Goal: Information Seeking & Learning: Find specific fact

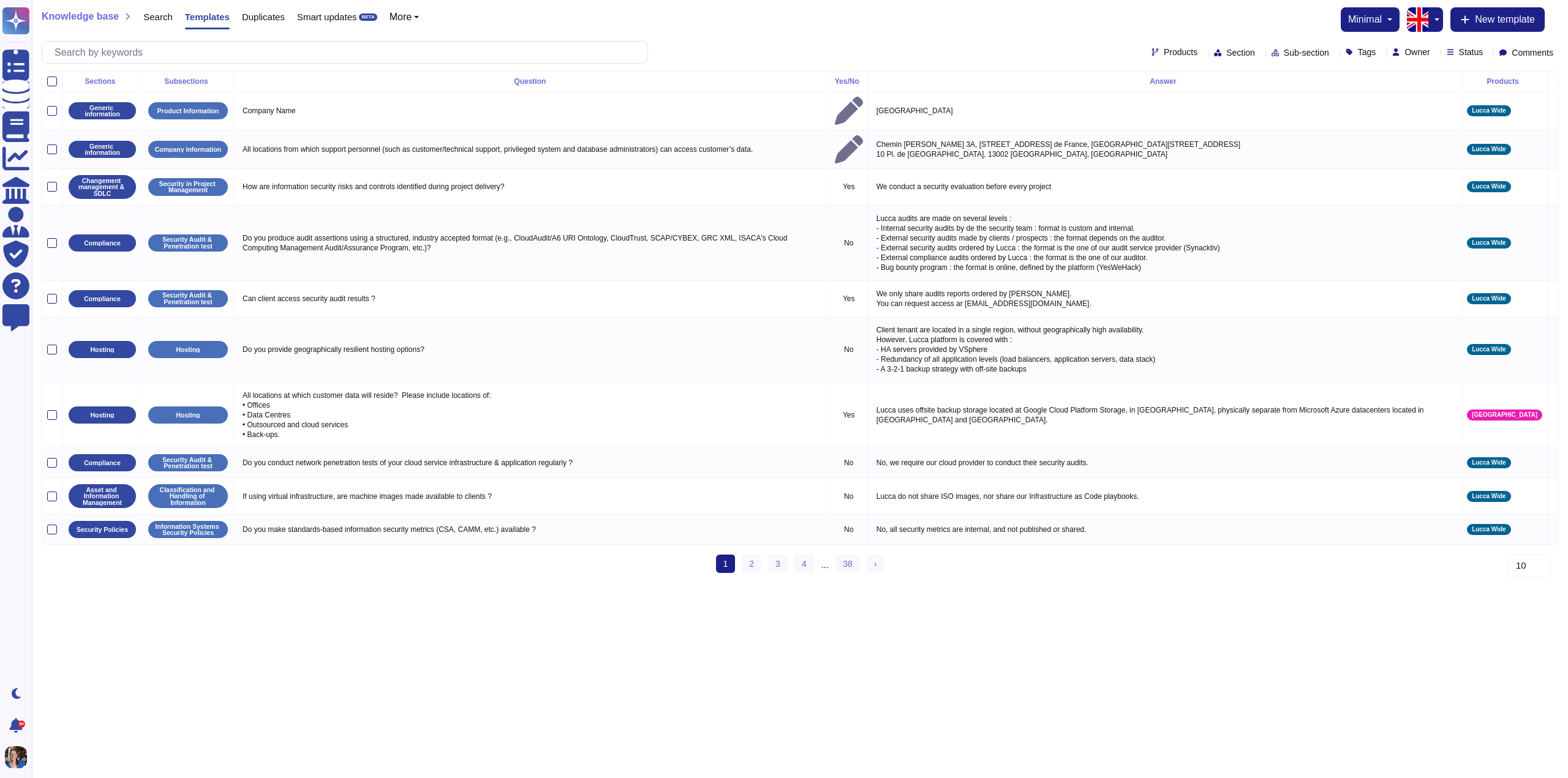
click at [1430, 27] on button "button" at bounding box center [1436, 19] width 15 height 25
click at [1453, 61] on link "French" at bounding box center [1477, 61] width 97 height 15
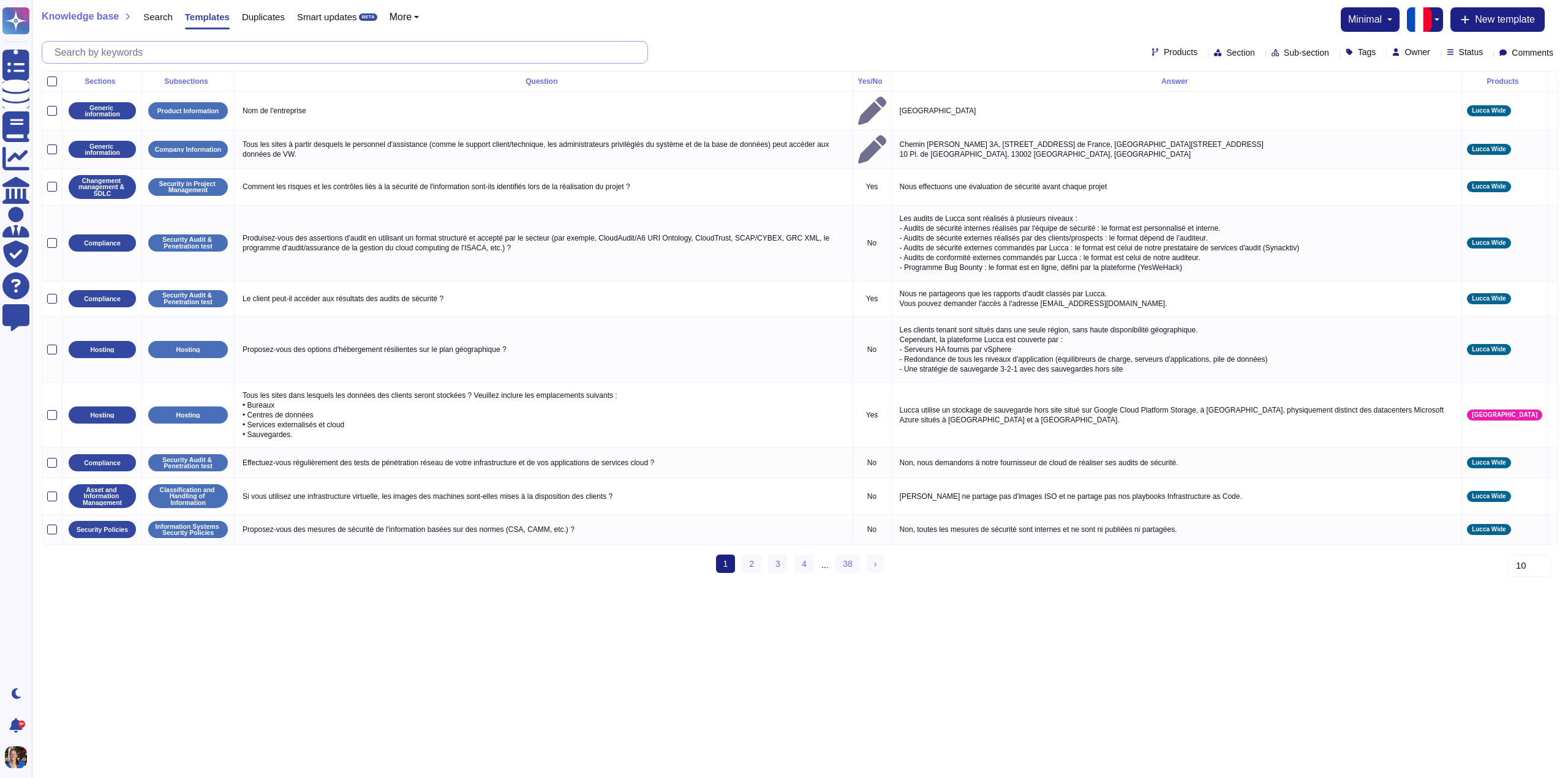
click at [171, 49] on input "text" at bounding box center [348, 52] width 599 height 22
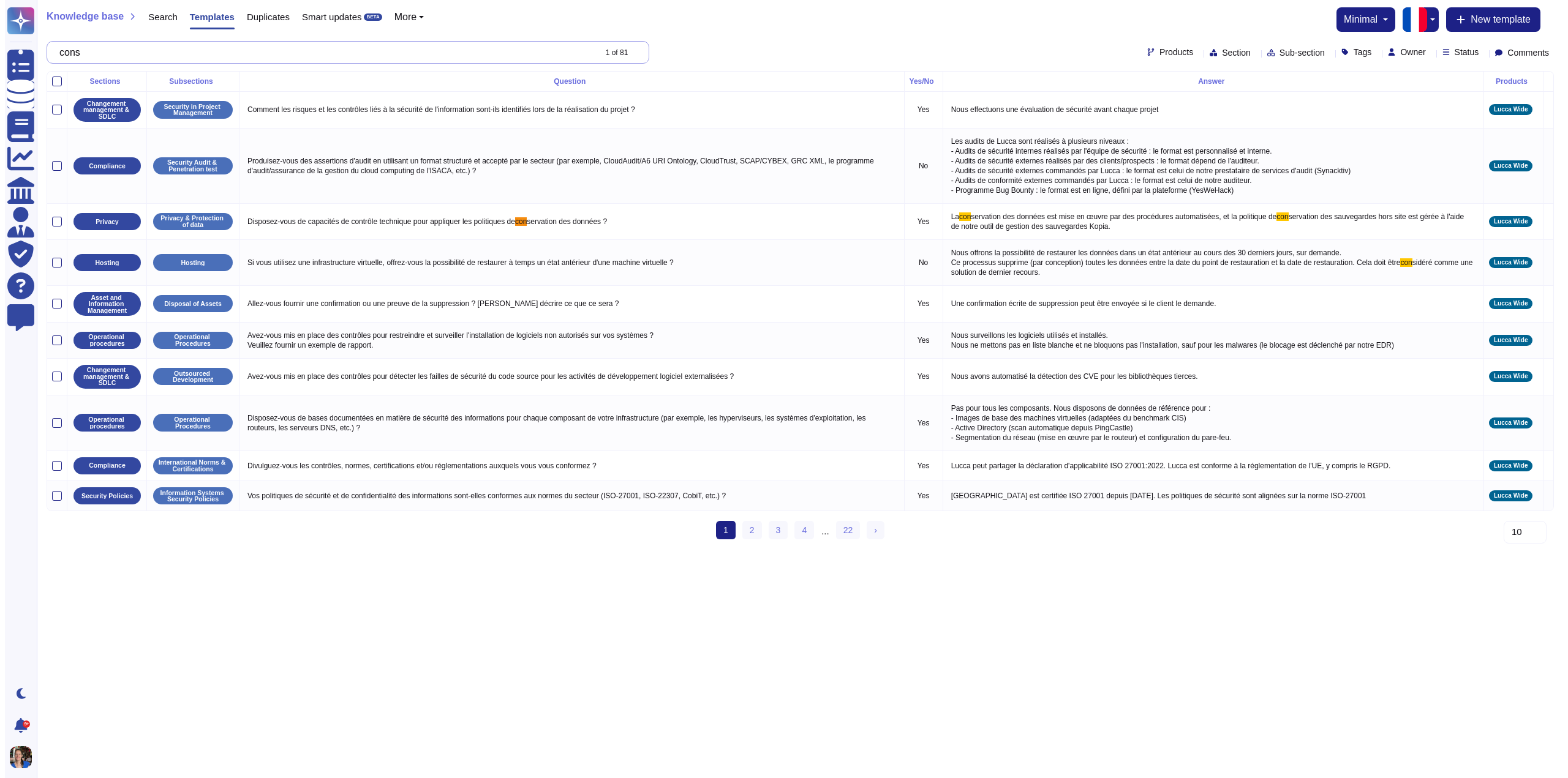
type input "c"
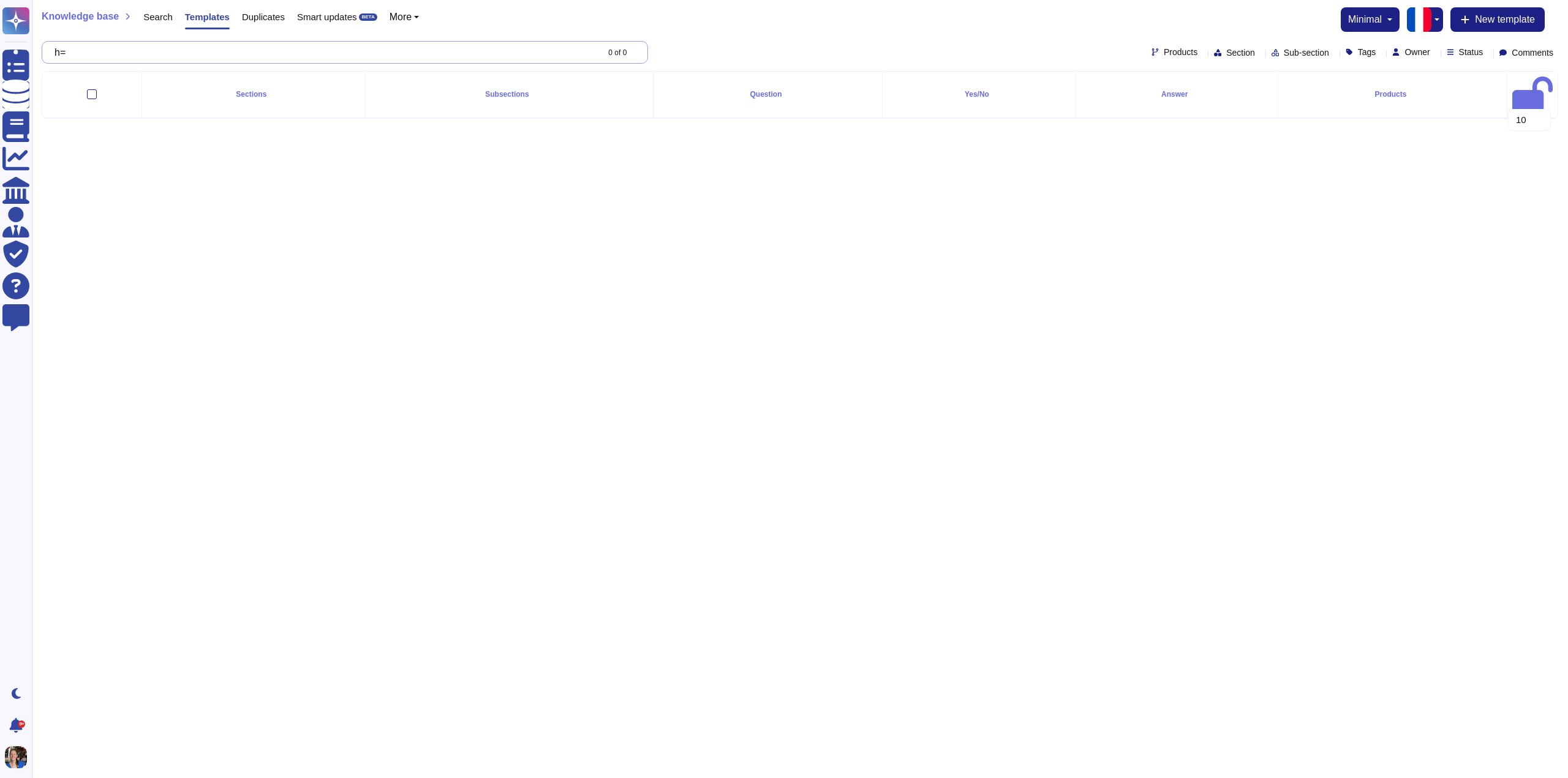
type input "h"
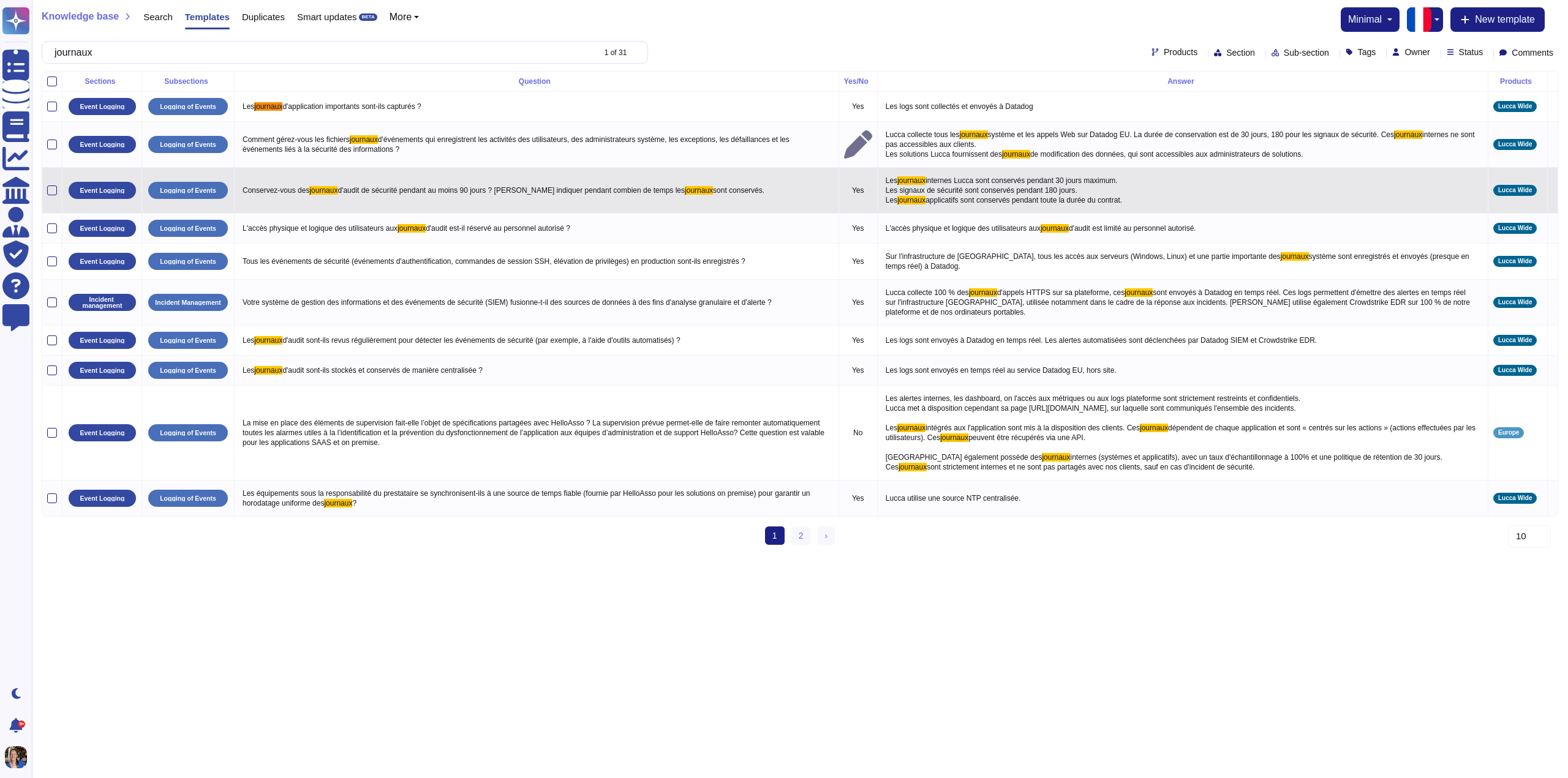
type input "journaux"
drag, startPoint x: 895, startPoint y: 180, endPoint x: 1140, endPoint y: 206, distance: 246.4
click at [1140, 206] on p "Les journaux internes Lucca sont conservés pendant 30 jours maximum. Les signau…" at bounding box center [1183, 190] width 600 height 35
type textarea "Les journaux internes Lucca sont conservés pendant 30 jours maximum. Les signau…"
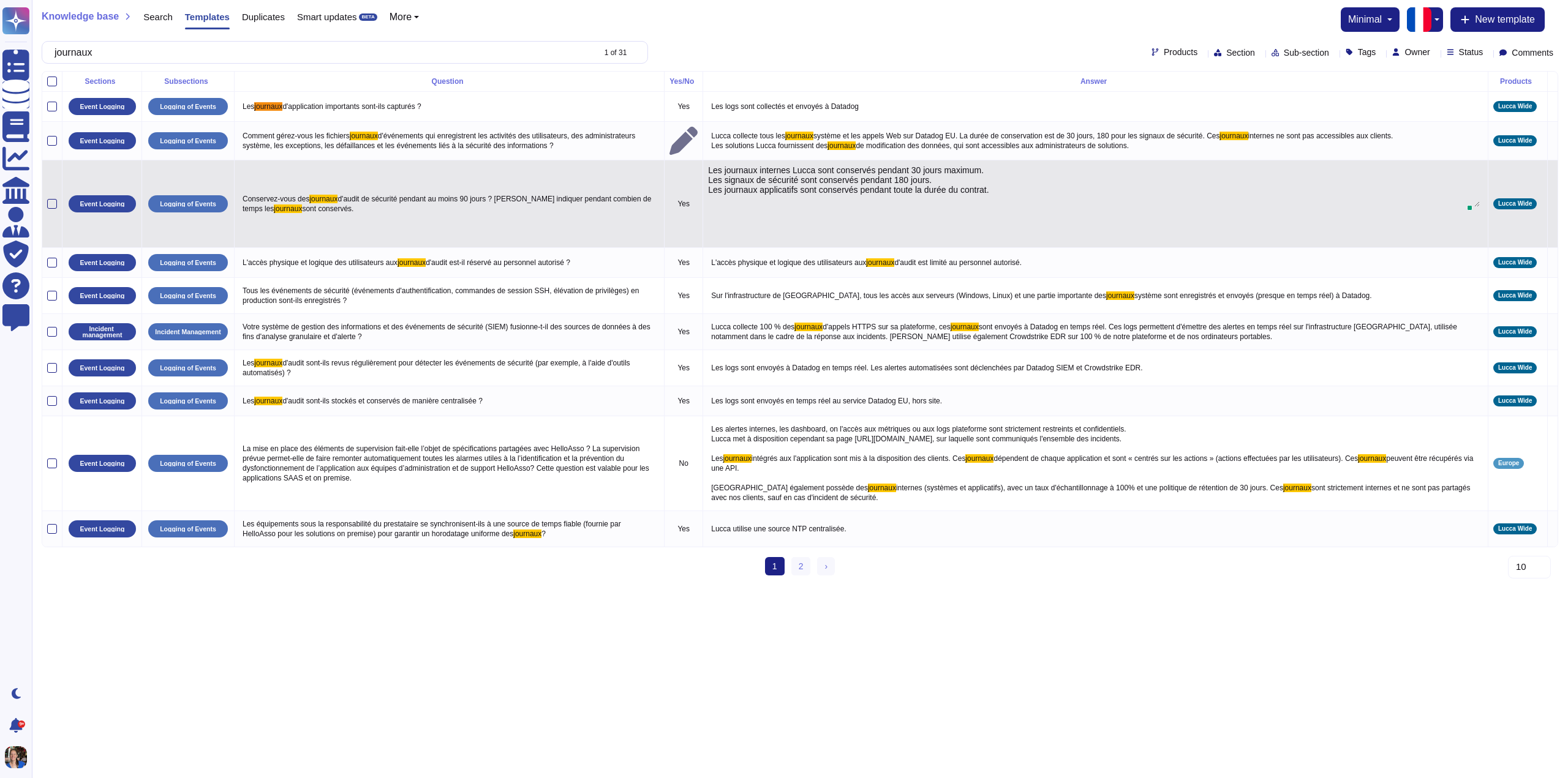
drag, startPoint x: 1187, startPoint y: 196, endPoint x: 893, endPoint y: 174, distance: 294.8
click at [893, 174] on textarea "Les journaux internes Lucca sont conservés pendant 30 jours maximum. Les signau…" at bounding box center [1093, 186] width 771 height 42
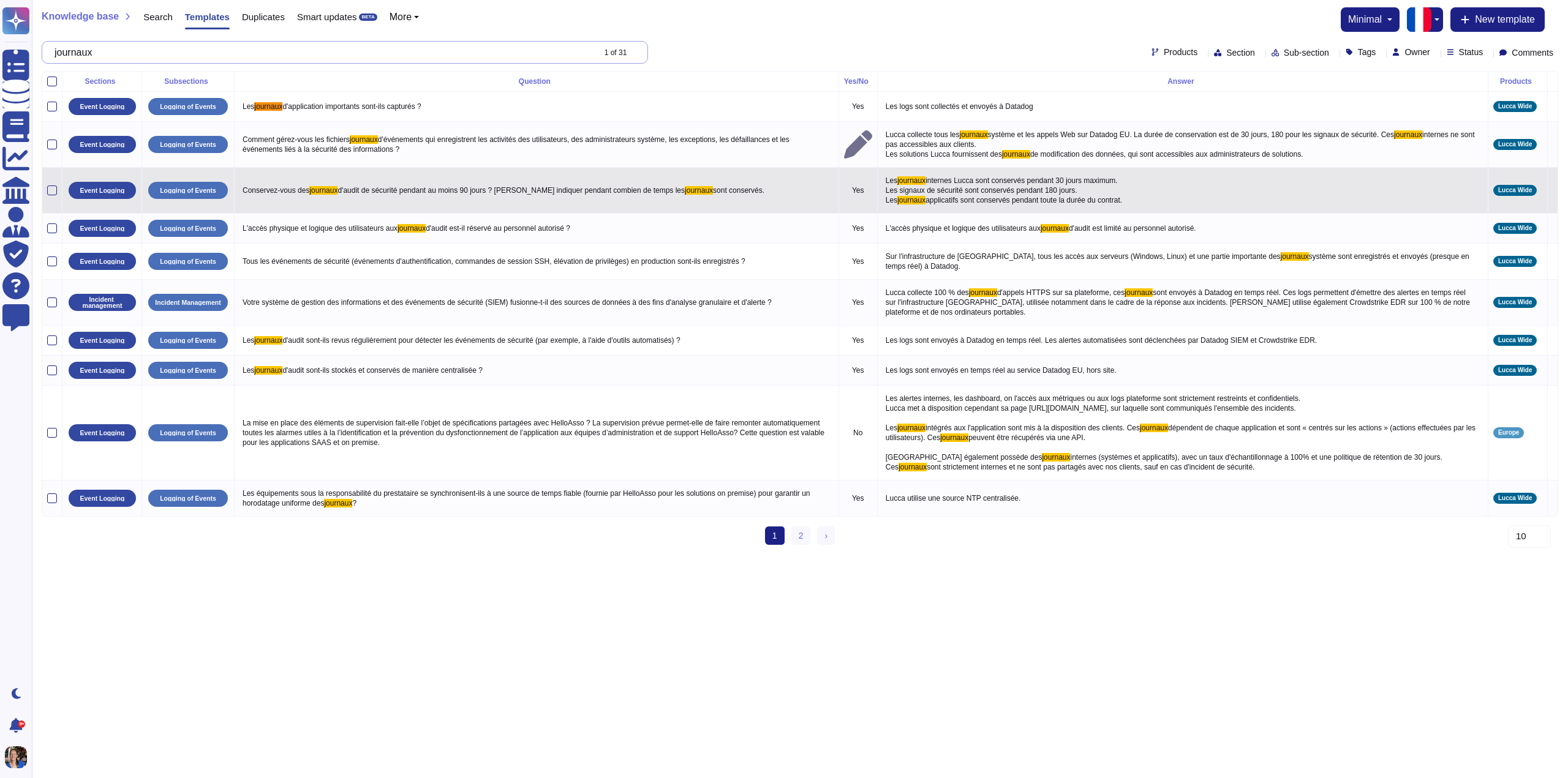
click at [357, 56] on input "journaux" at bounding box center [321, 52] width 545 height 22
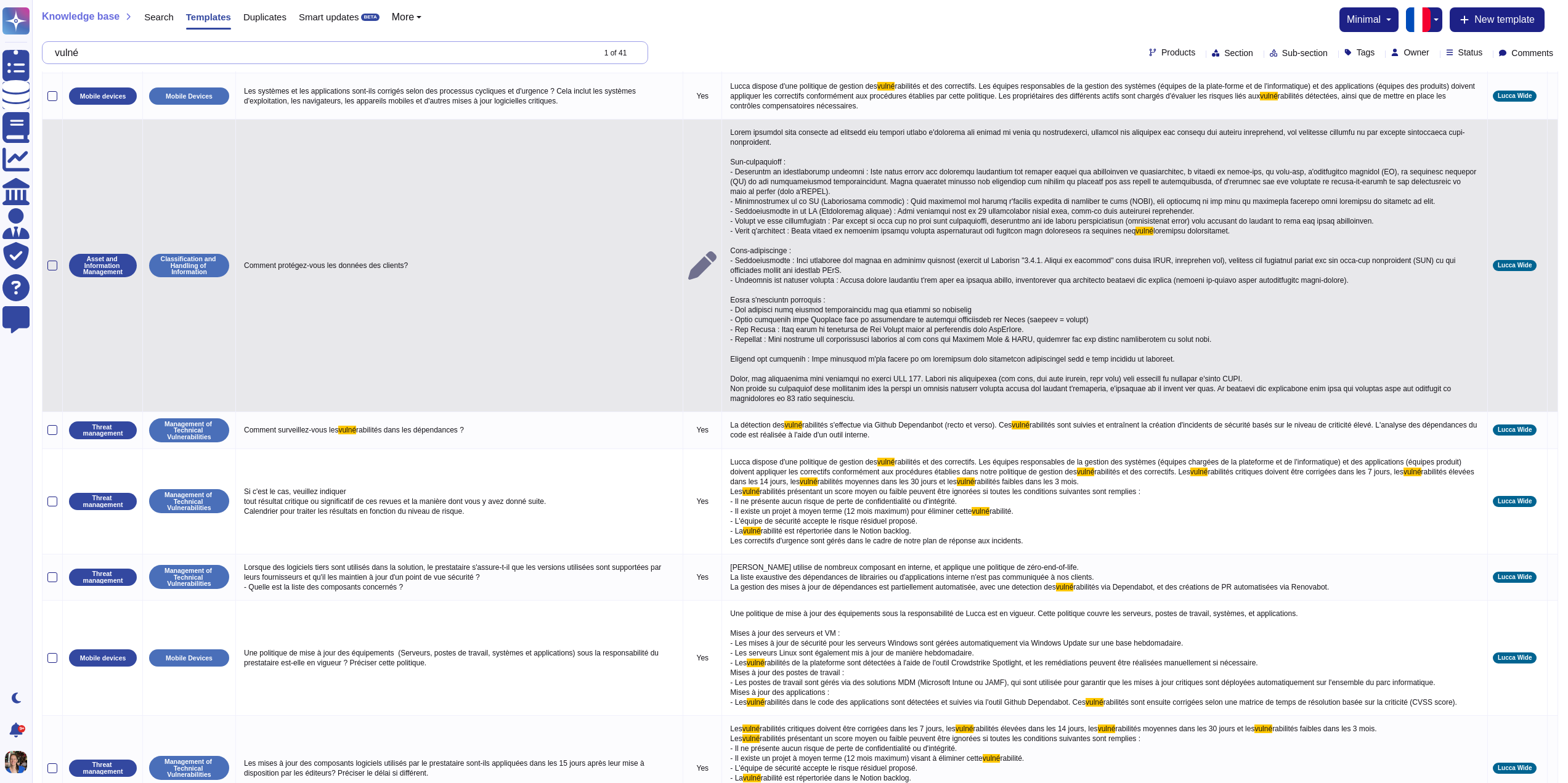
scroll to position [115, 0]
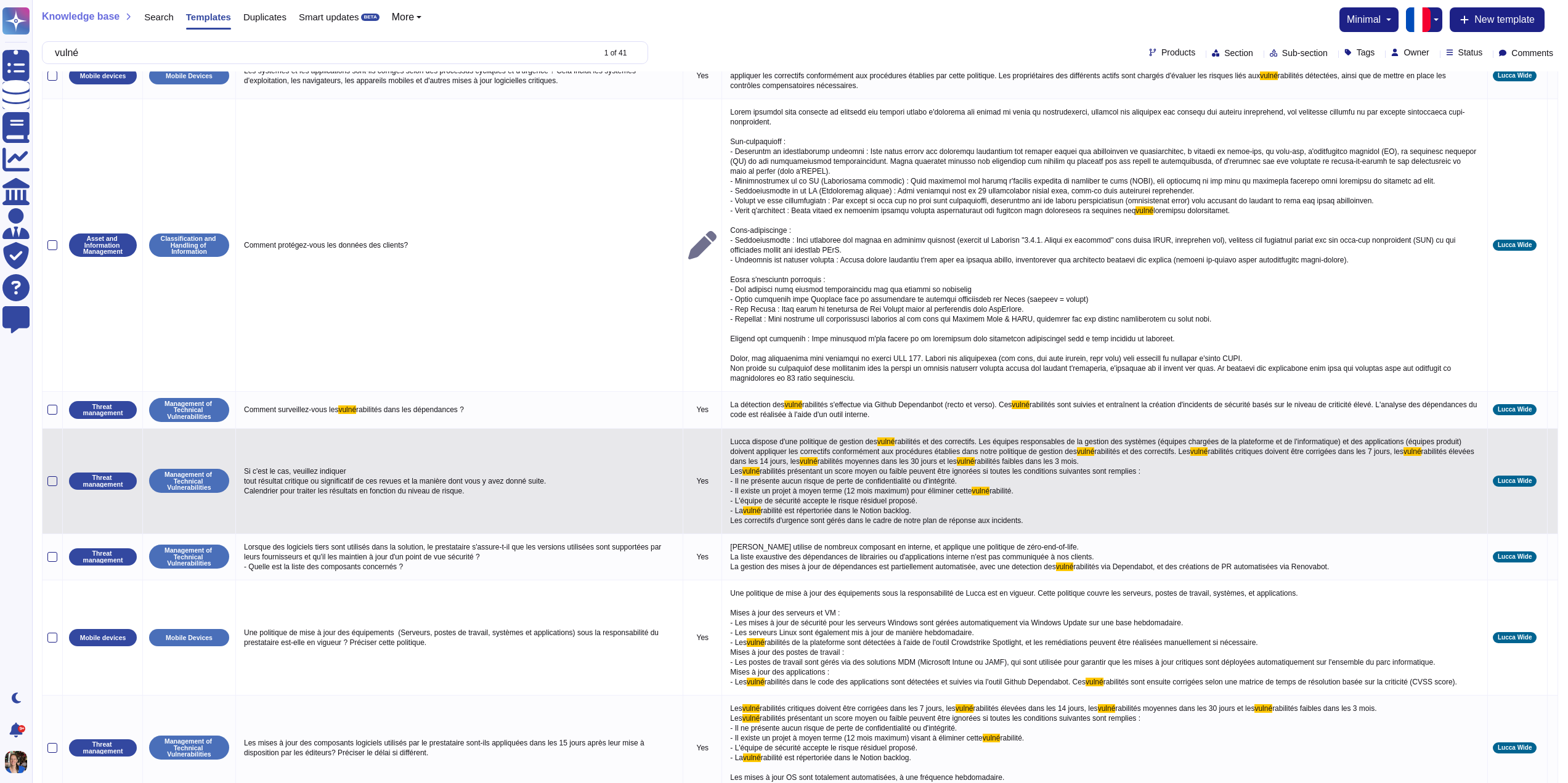
type input "vulné"
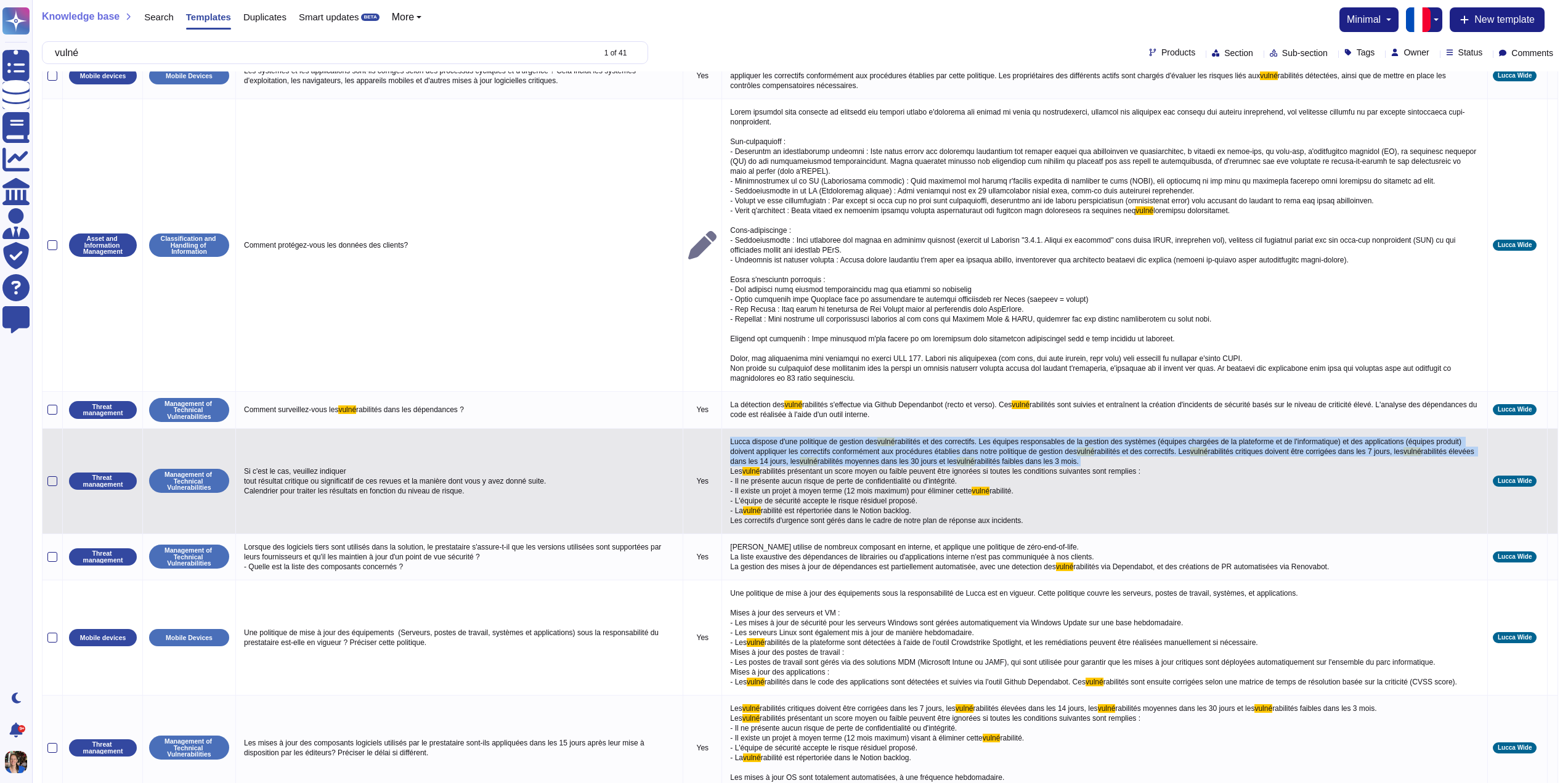
drag, startPoint x: 726, startPoint y: 440, endPoint x: 1098, endPoint y: 461, distance: 372.6
click at [1098, 461] on p "Lucca dispose d'une politique de gestion des vulné rabilités et des correctifs.…" at bounding box center [1105, 481] width 756 height 95
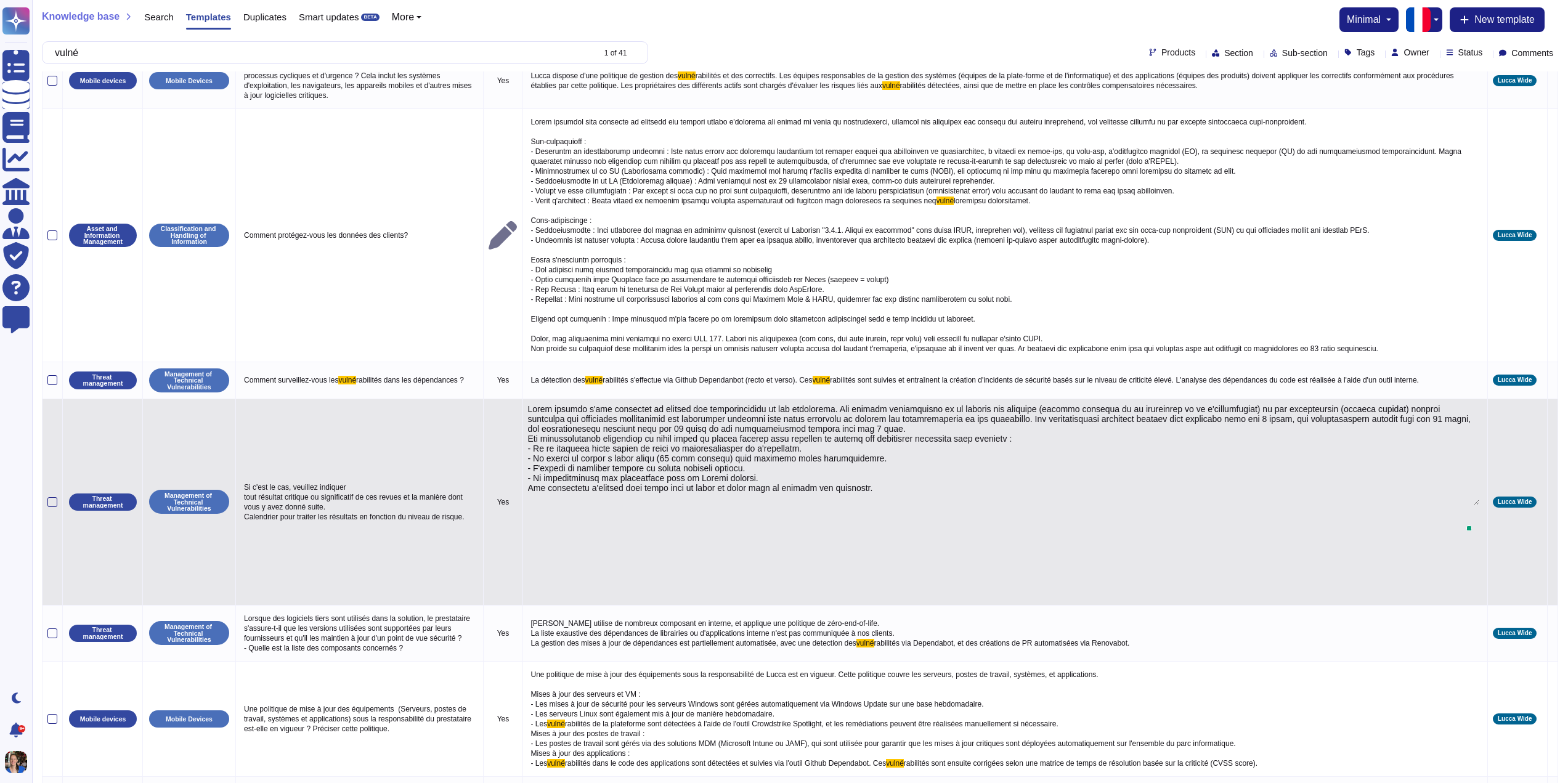
type textarea "Lorem ipsumdo s'ame consectet ad elitsed doe temporincididu ut lab etdolorema. …"
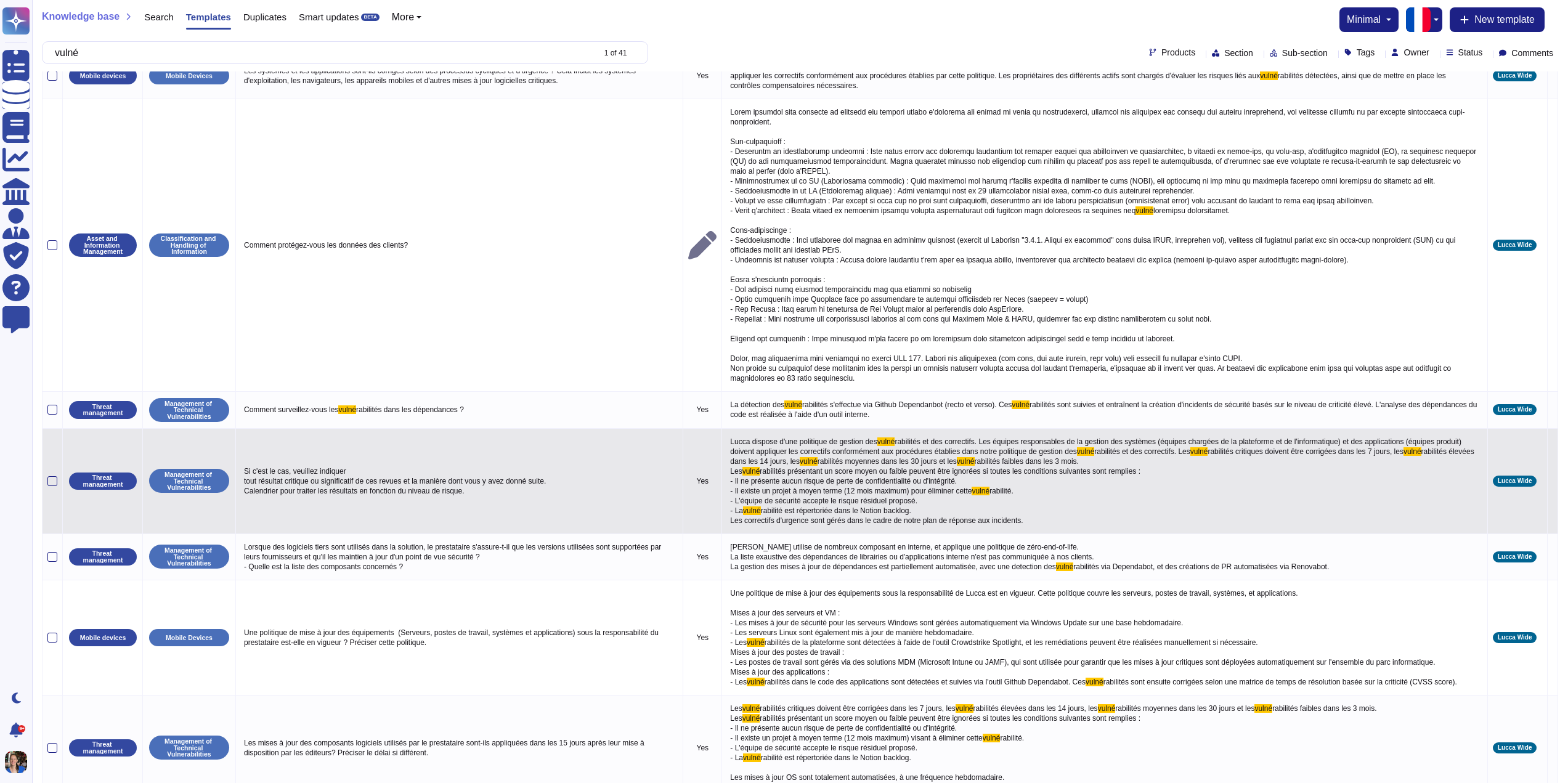
click at [882, 468] on span "rabilités présentant un score moyen ou faible peuvent être ignorées si toutes l…" at bounding box center [936, 481] width 413 height 29
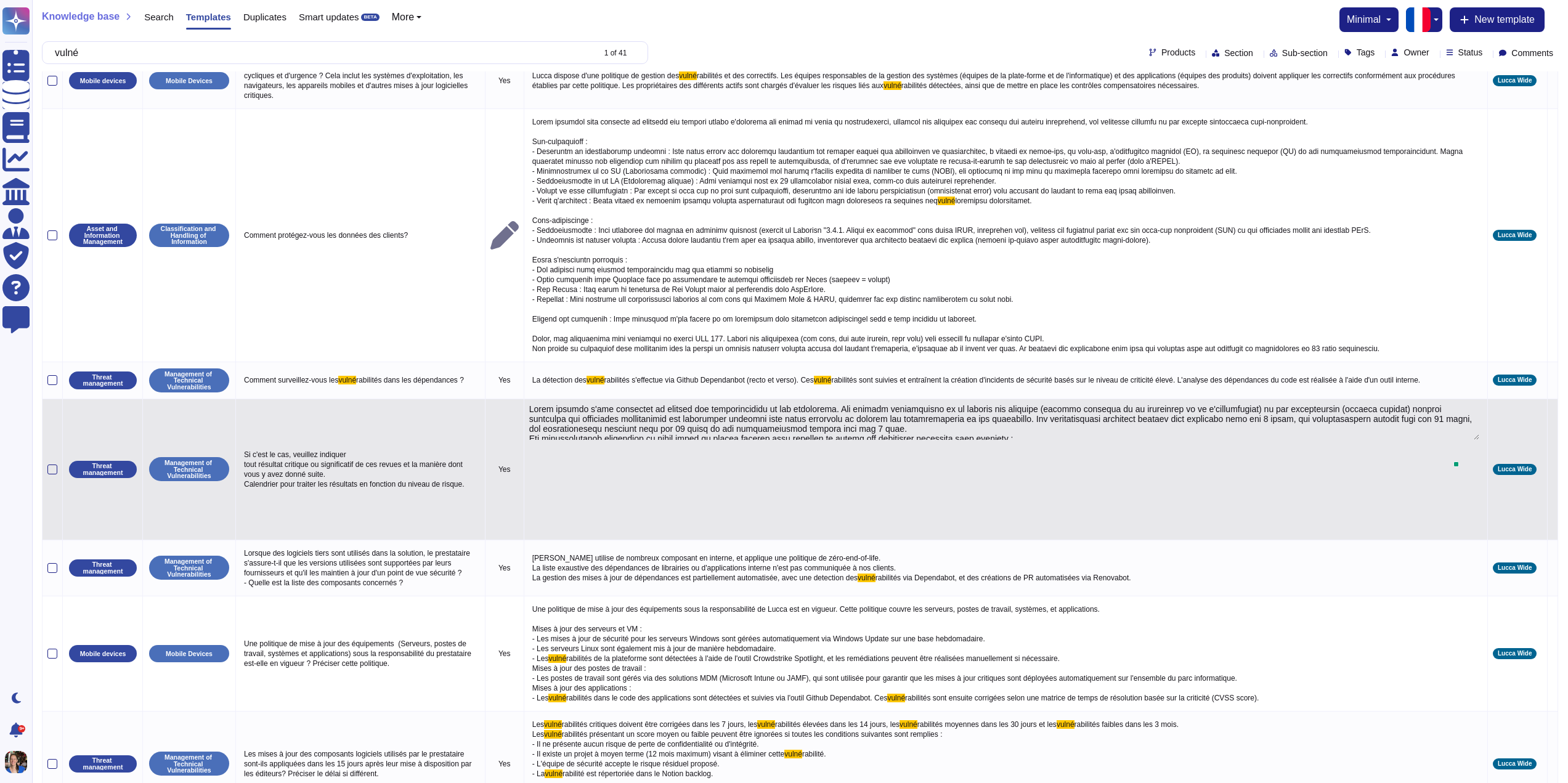
type textarea "Lorem ipsumdo s'ame consectet ad elitsed doe temporincididu ut lab etdolorema. …"
click at [1201, 440] on textarea at bounding box center [1004, 422] width 950 height 35
drag, startPoint x: 1407, startPoint y: 460, endPoint x: 720, endPoint y: 433, distance: 687.5
click at [720, 433] on td at bounding box center [1006, 469] width 964 height 141
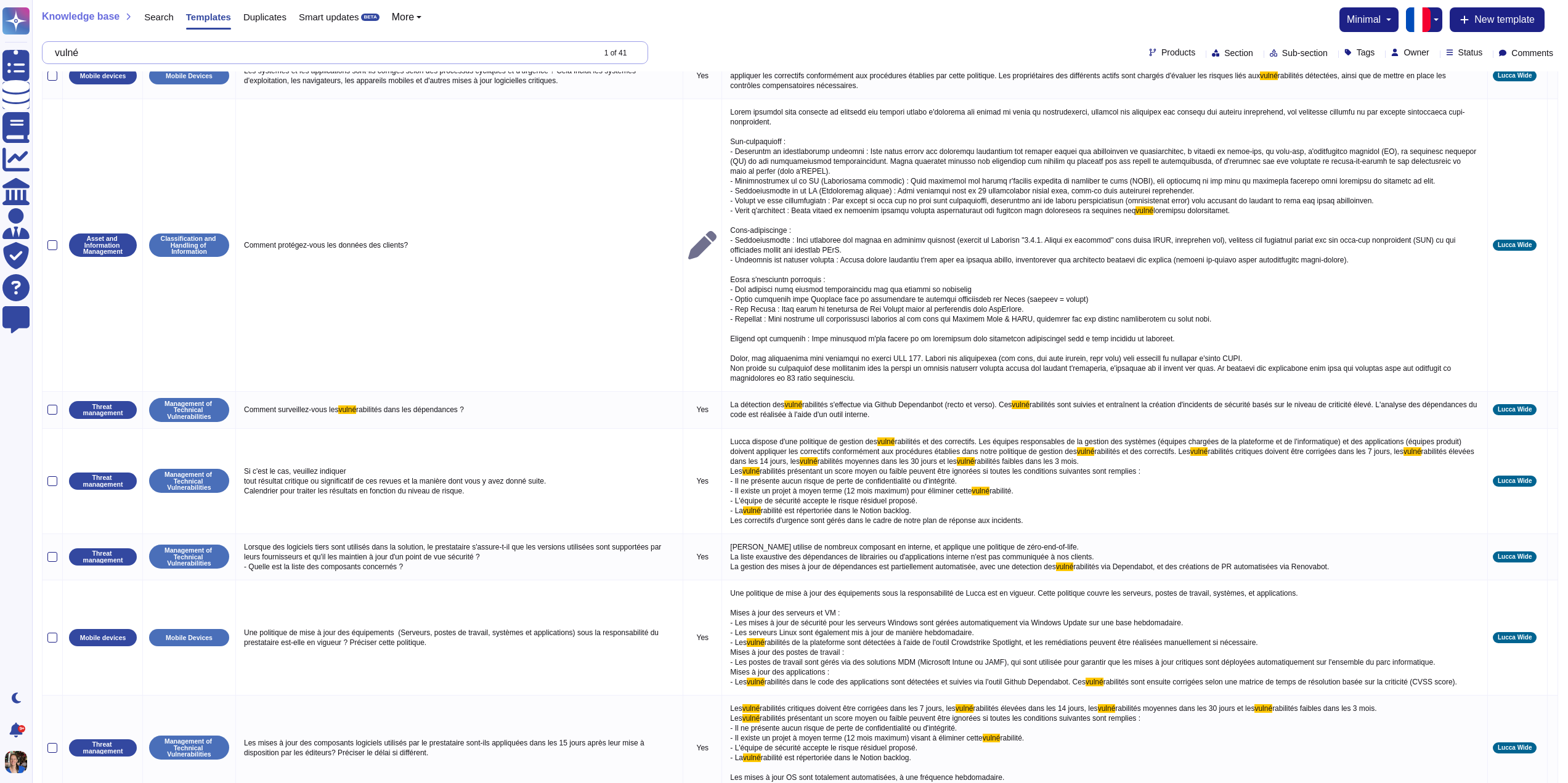
click at [294, 49] on input "vulné" at bounding box center [321, 53] width 545 height 22
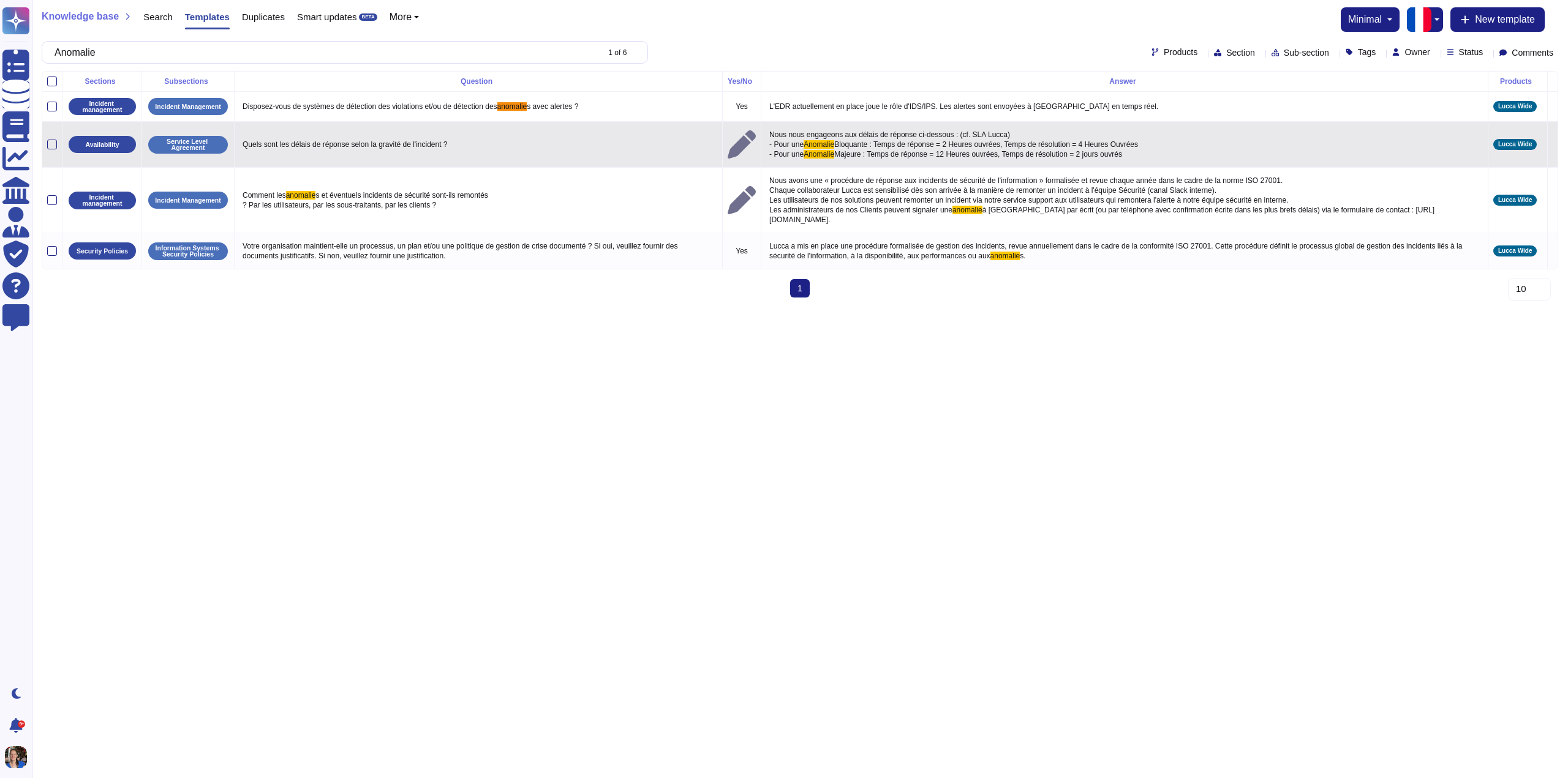
type input "Anomalie"
drag, startPoint x: 1145, startPoint y: 159, endPoint x: 769, endPoint y: 133, distance: 376.9
click at [769, 133] on p "Nous nous engageons aux délais de réponse ci-dessous : (cf. SLA Lucca) - Pour u…" at bounding box center [1124, 144] width 717 height 35
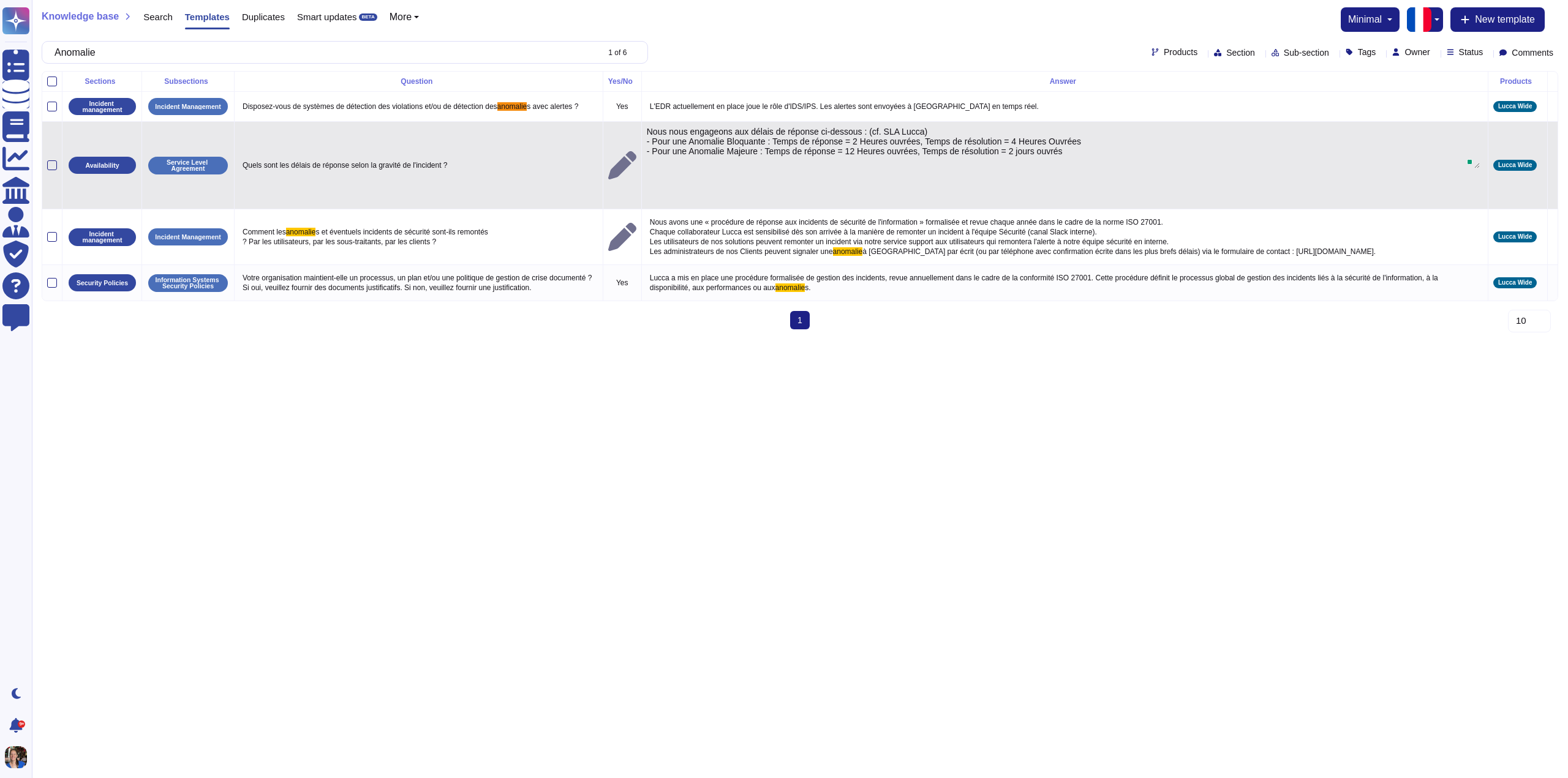
type textarea "Nous nous engageons aux délais de réponse ci-dessous : (cf. SLA Lucca) - Pour u…"
drag, startPoint x: 768, startPoint y: 133, endPoint x: 1267, endPoint y: 156, distance: 499.5
click at [1267, 156] on textarea "Nous nous engageons aux délais de réponse ci-dessous : (cf. SLA Lucca) - Pour u…" at bounding box center [1062, 147] width 833 height 42
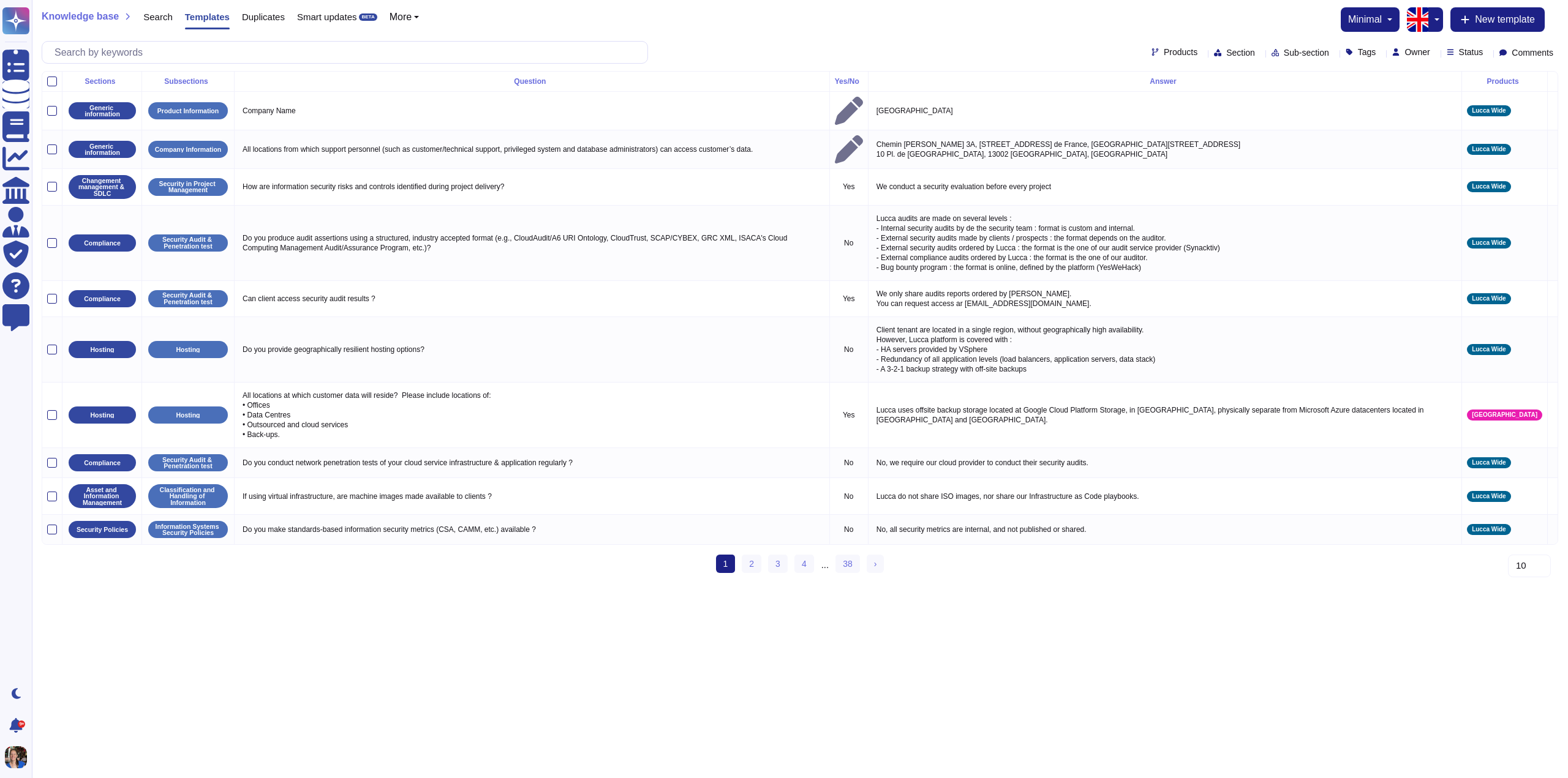
click at [1436, 14] on button "button" at bounding box center [1436, 19] width 15 height 25
click at [1473, 52] on link "English" at bounding box center [1477, 46] width 97 height 15
click at [1433, 20] on button "button" at bounding box center [1436, 19] width 15 height 25
click at [1447, 64] on link "French" at bounding box center [1477, 61] width 97 height 15
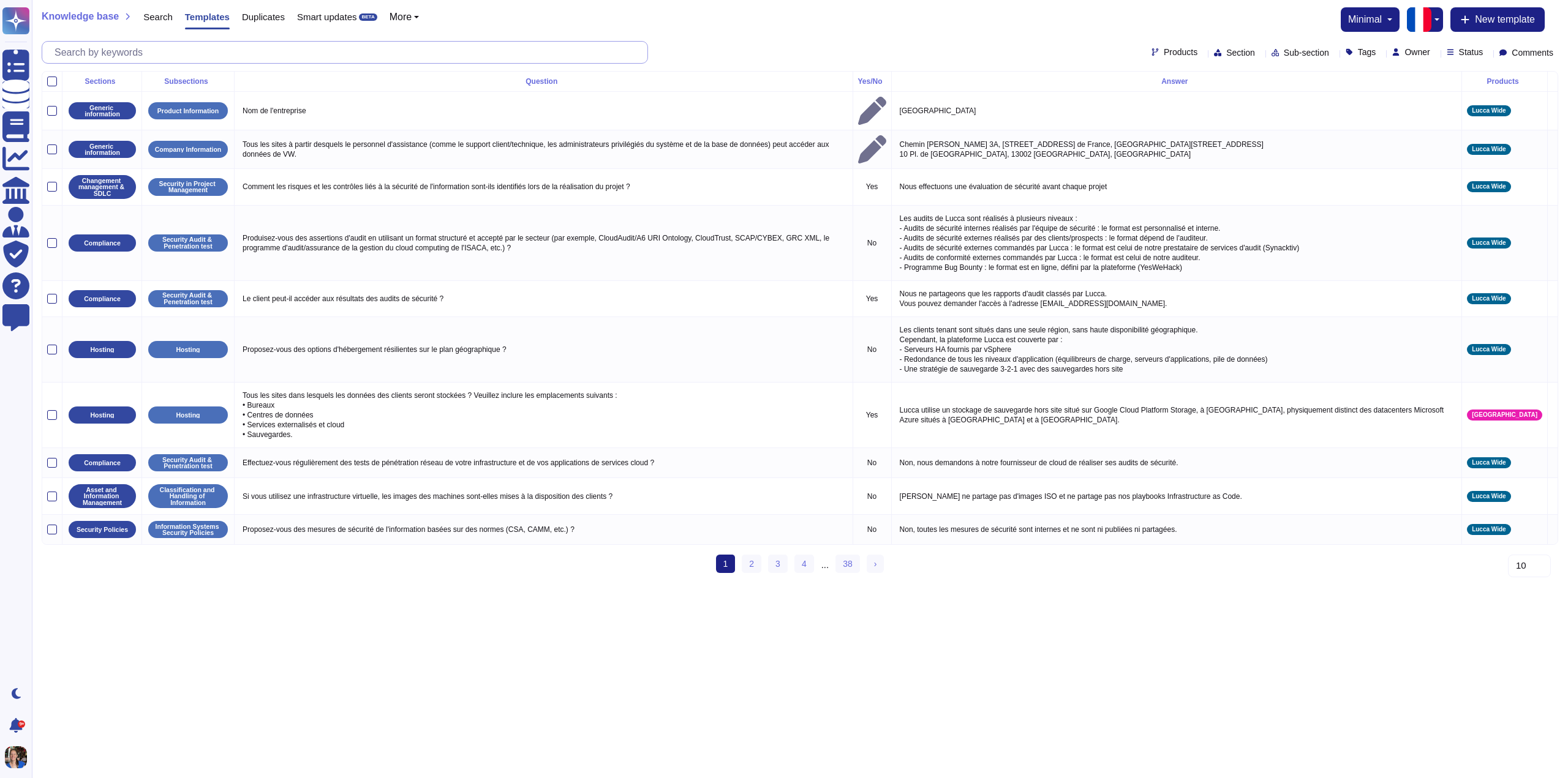
click at [144, 58] on input "text" at bounding box center [348, 52] width 599 height 22
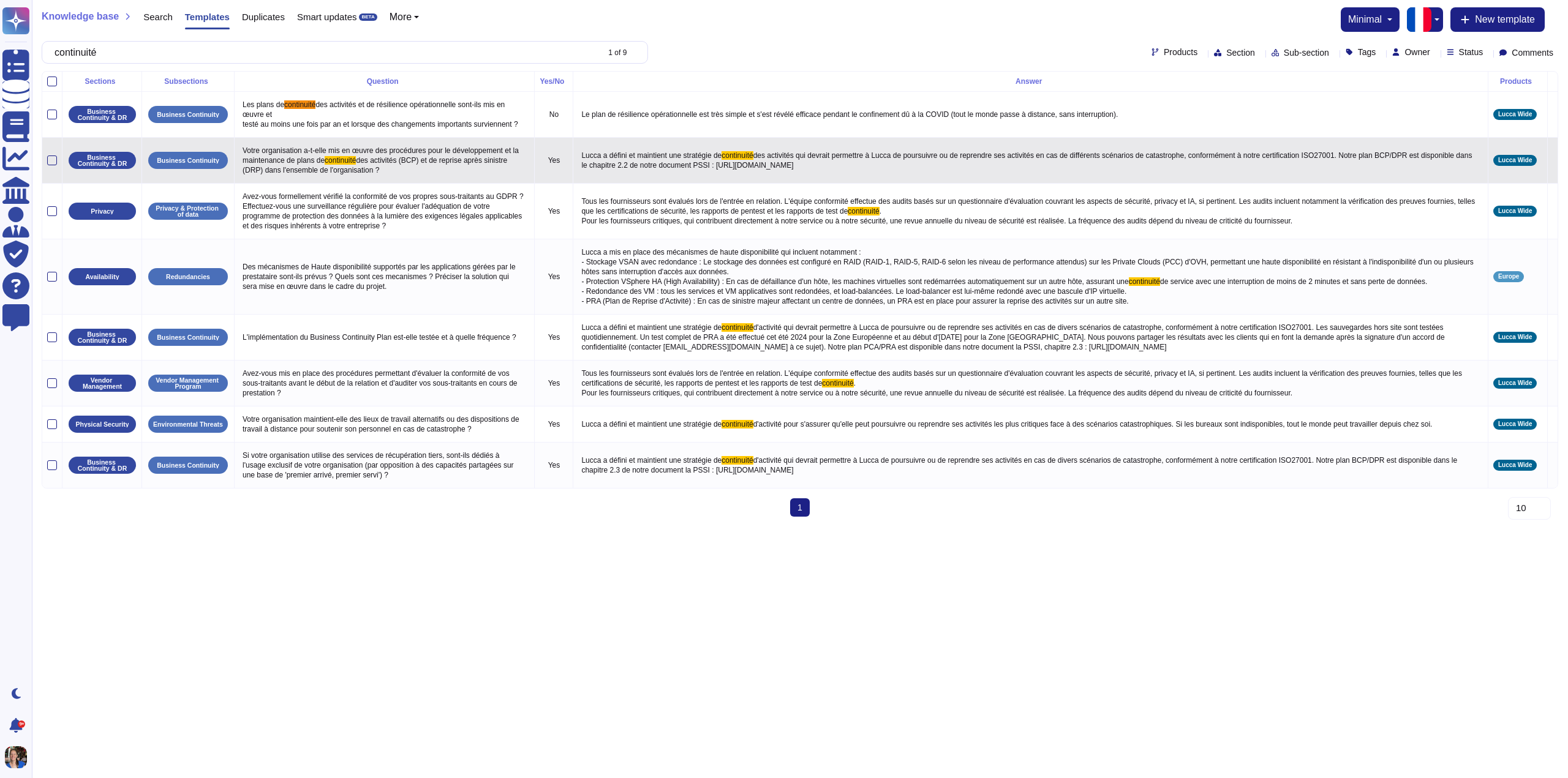
type input "continuité"
click at [1156, 172] on p "Lucca a défini et maintient une stratégie de continuité des activités qui devra…" at bounding box center [1030, 160] width 904 height 25
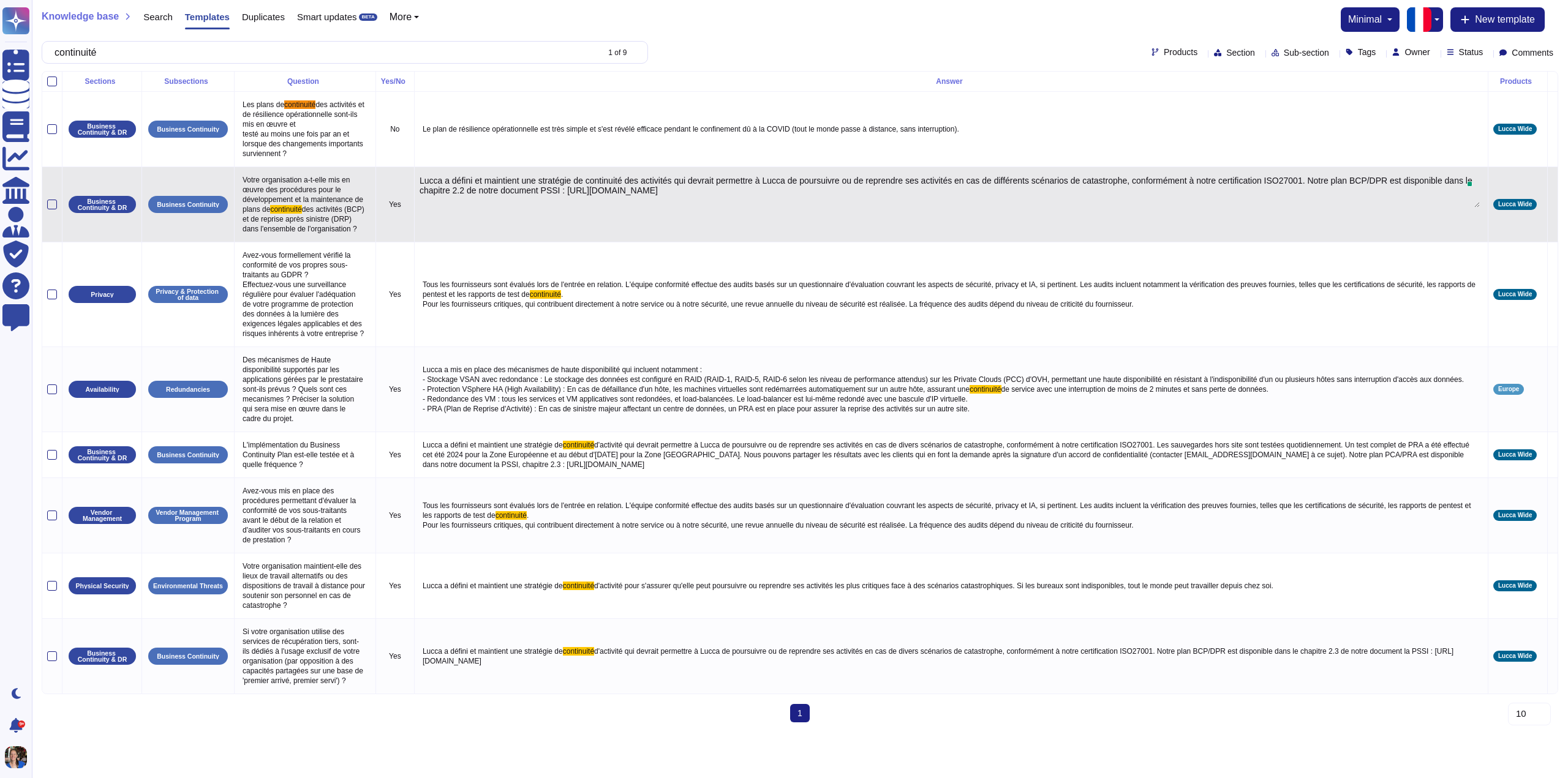
type textarea "Lucca a défini et maintient une stratégie de continuité des activités qui devra…"
drag, startPoint x: 1339, startPoint y: 171, endPoint x: 562, endPoint y: 160, distance: 777.1
click at [562, 167] on td "Lucca a défini et maintient une stratégie de continuité des activités qui devra…" at bounding box center [950, 204] width 1074 height 76
